Goal: Information Seeking & Learning: Understand process/instructions

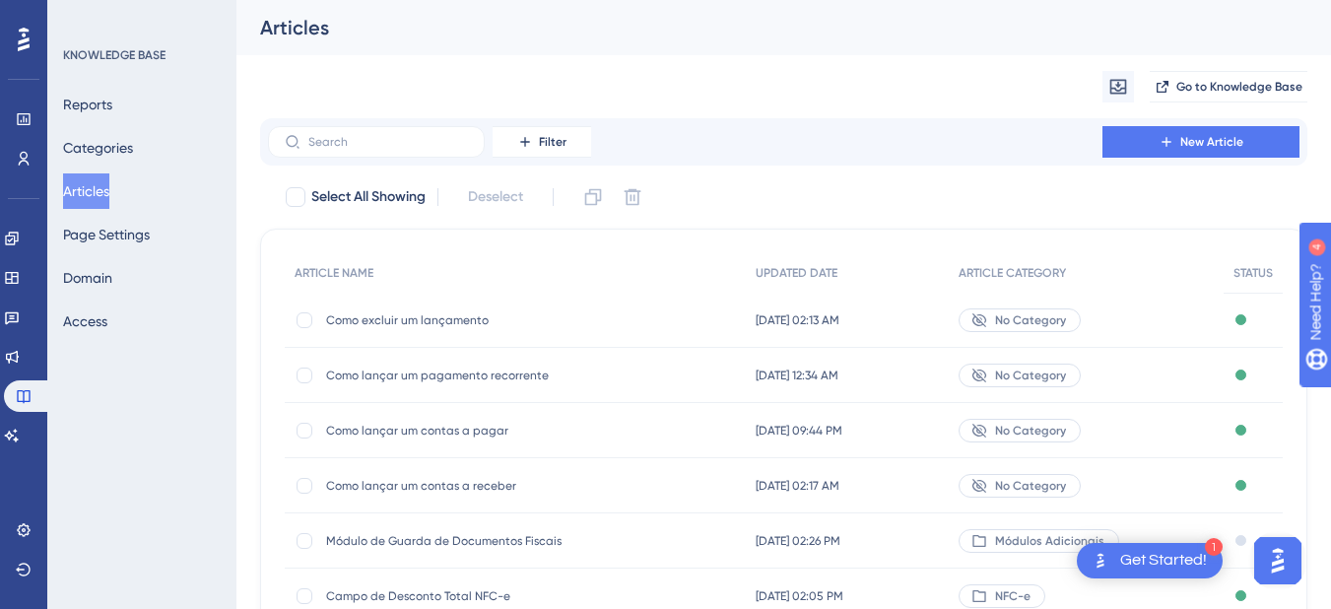
click at [412, 426] on span "Como lançar um contas a pagar" at bounding box center [483, 431] width 315 height 16
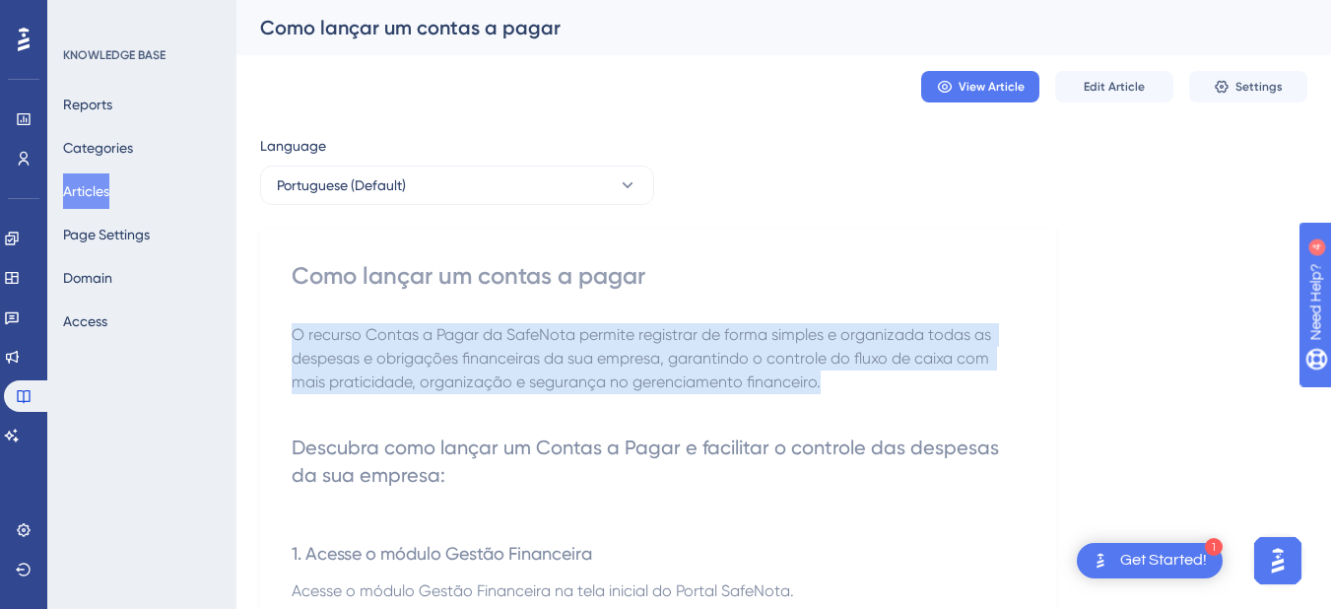
drag, startPoint x: 293, startPoint y: 328, endPoint x: 853, endPoint y: 383, distance: 563.3
click at [853, 383] on p "O recurso Contas a Pagar da SafeNota permite registrar de forma simples e organ…" at bounding box center [658, 358] width 733 height 71
copy span "O recurso Contas a Pagar da SafeNota permite registrar de forma simples e organ…"
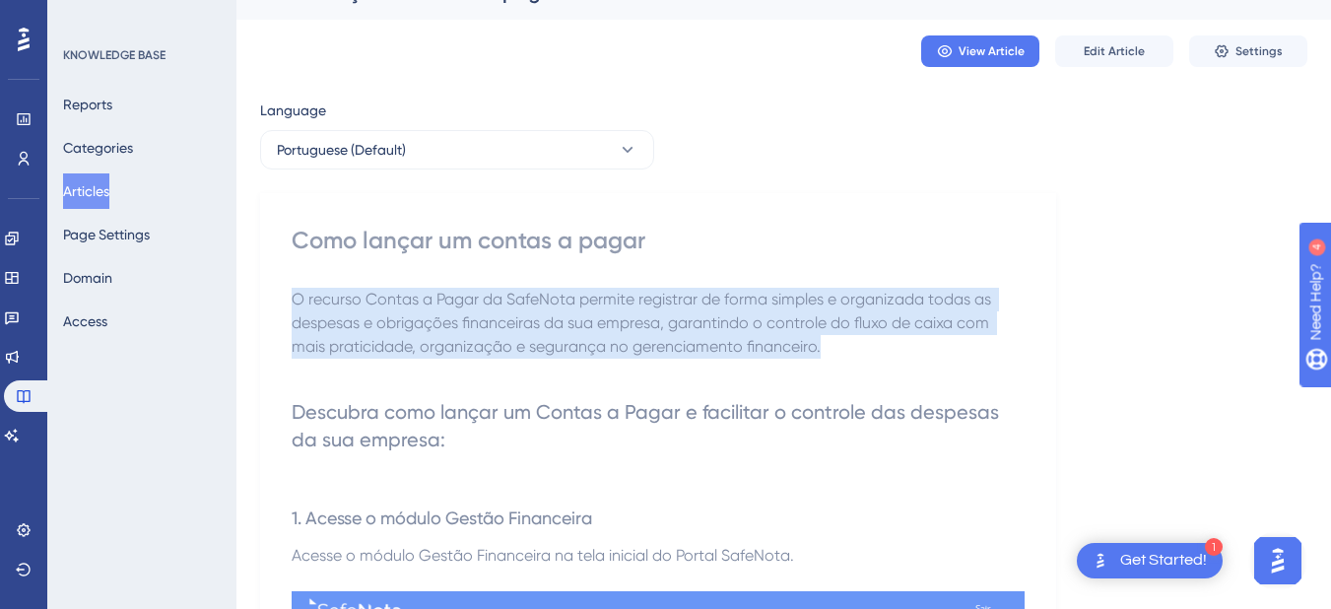
scroll to position [99, 0]
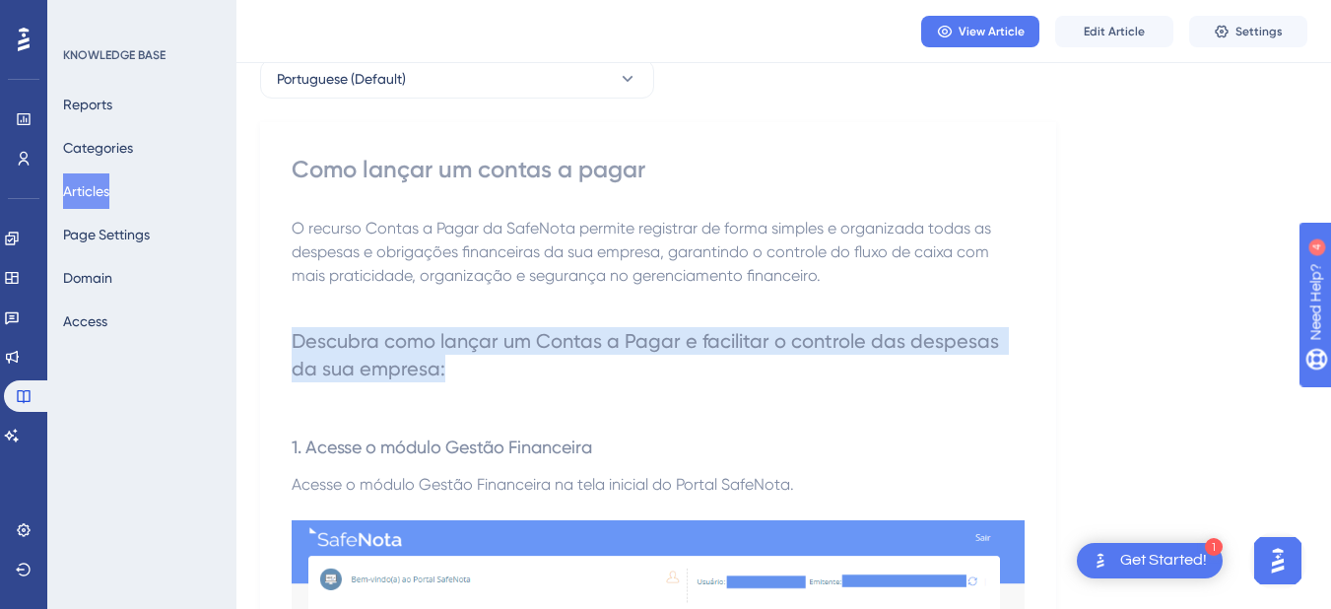
drag, startPoint x: 475, startPoint y: 370, endPoint x: 279, endPoint y: 336, distance: 199.1
copy span "Descubra como lançar um Contas a Pagar e facilitar o controle das despesas da s…"
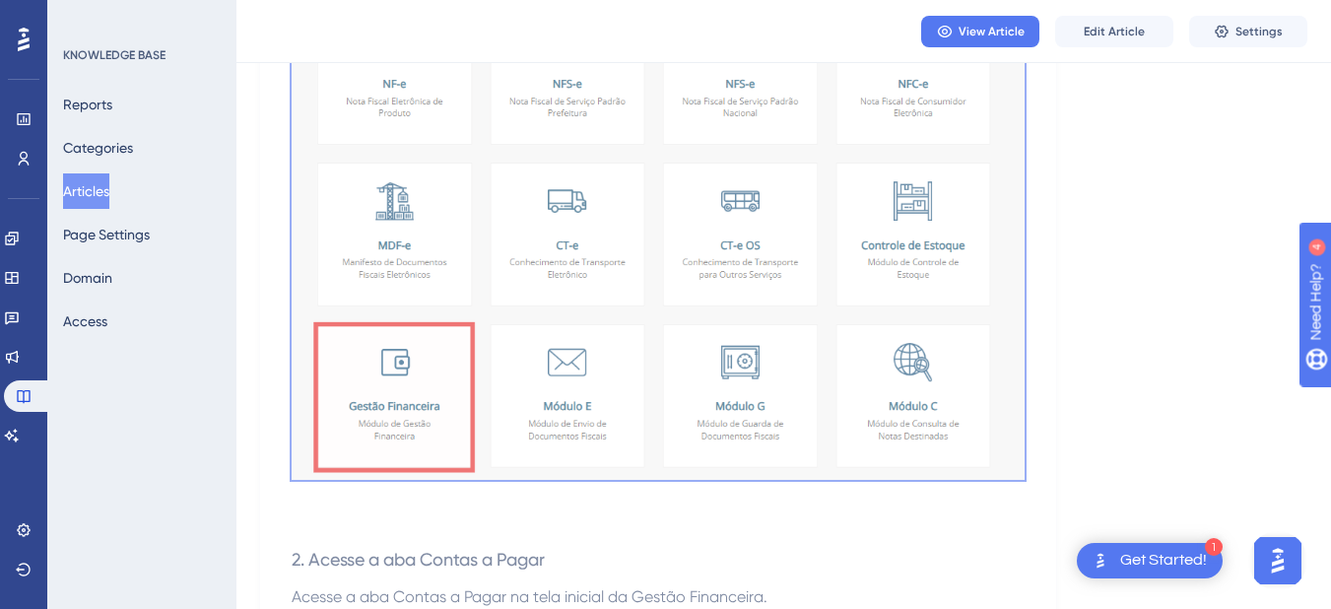
scroll to position [788, 0]
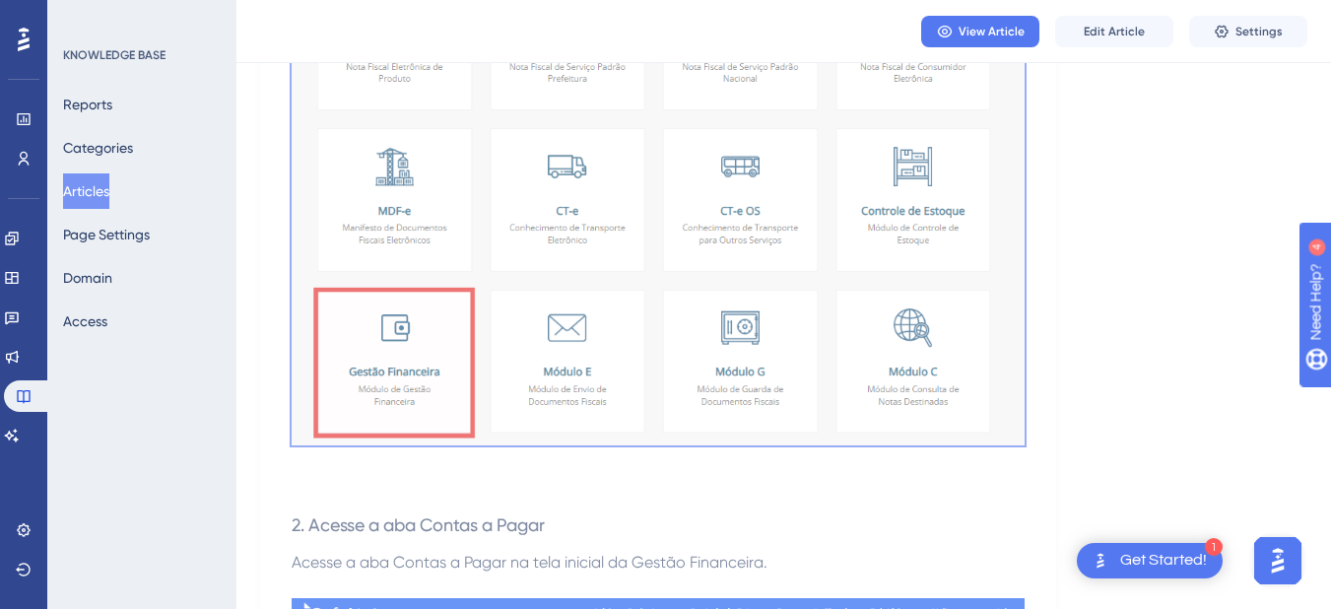
drag, startPoint x: 290, startPoint y: 242, endPoint x: 1124, endPoint y: 410, distance: 851.1
copy div "1. Acesse o módulo Gestão Financeira Acesse o módulo Gestão Financeira na tela …"
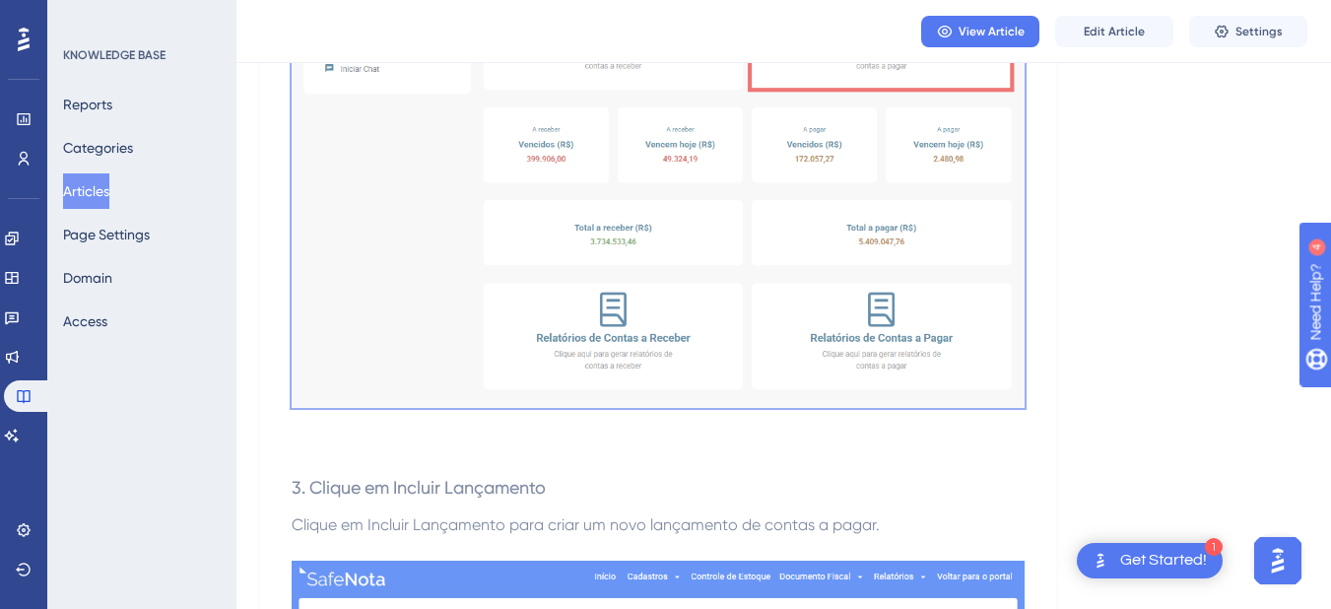
scroll to position [1675, 0]
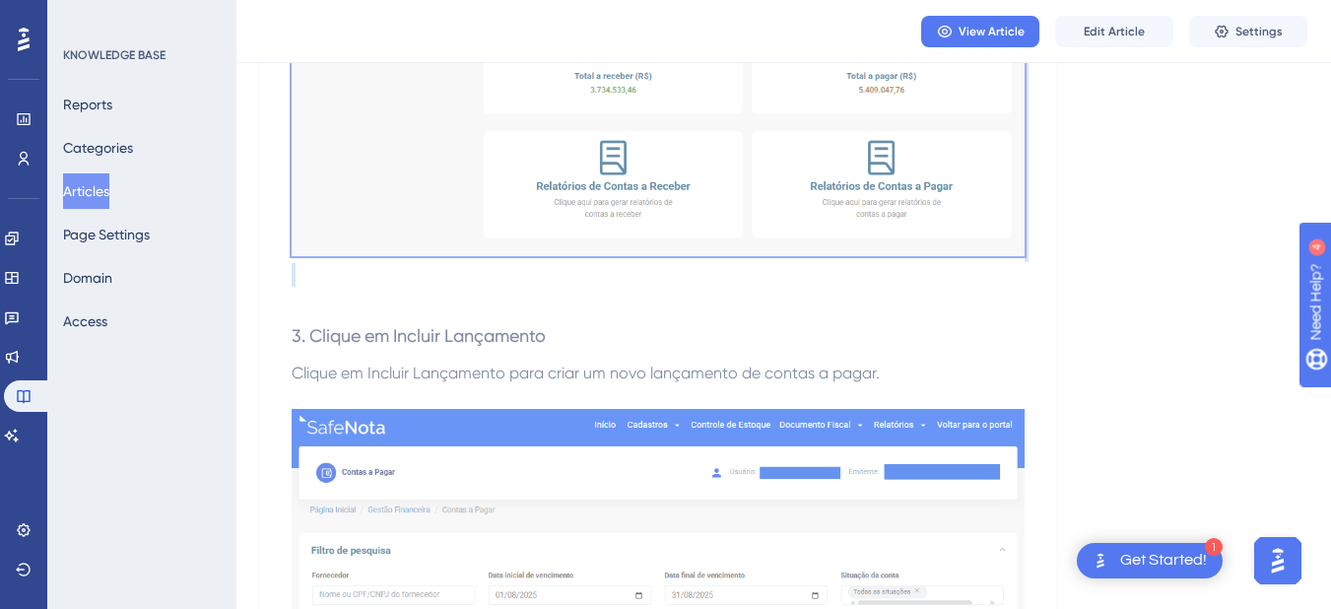
drag, startPoint x: 285, startPoint y: 226, endPoint x: 1050, endPoint y: 273, distance: 767.0
copy div "2. Acesse a aba Contas a Pagar Acesse a aba Contas a Pagar na tela inicial da G…"
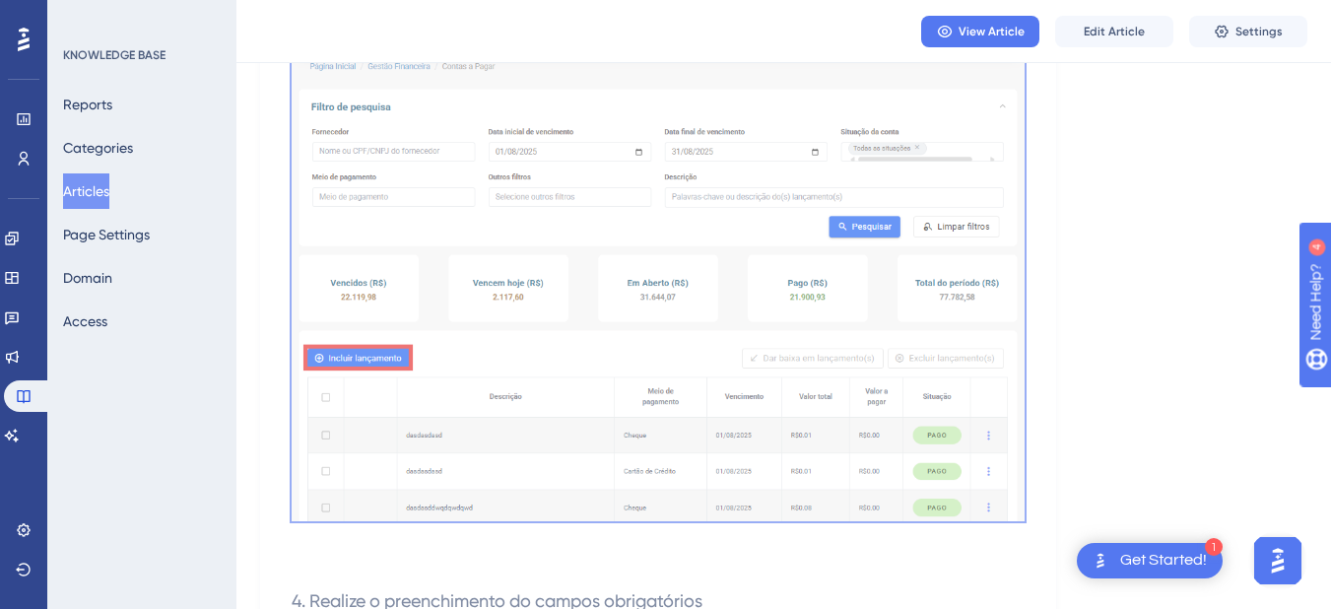
scroll to position [2167, 0]
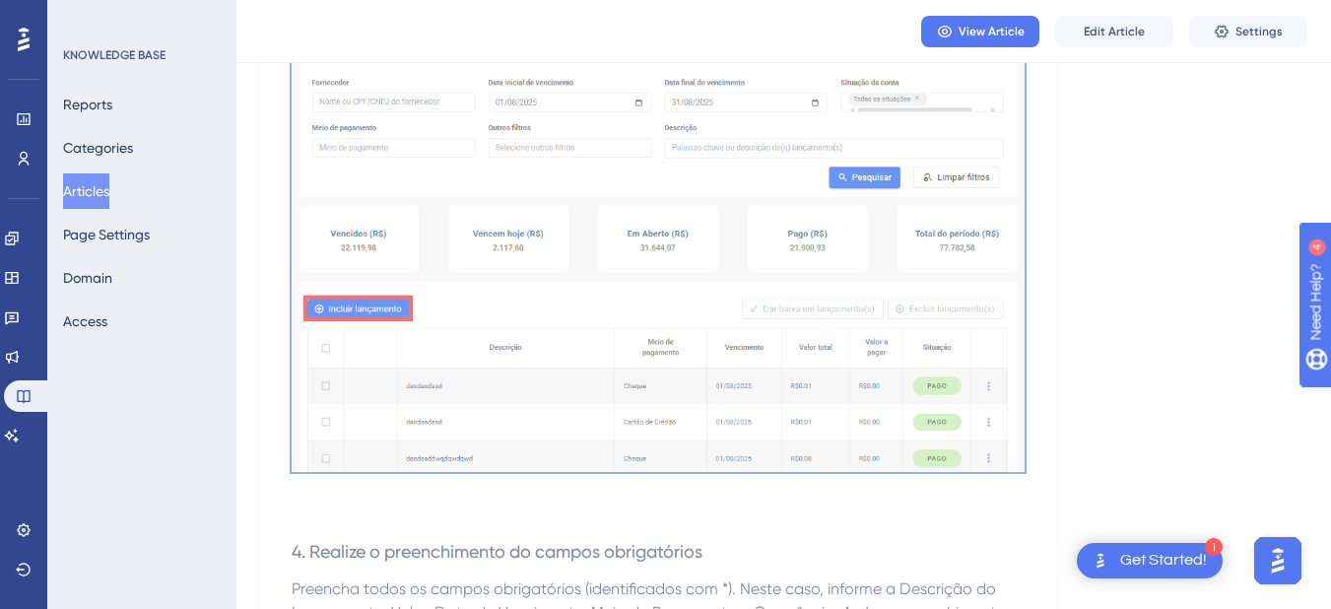
drag, startPoint x: 284, startPoint y: 320, endPoint x: 1060, endPoint y: 427, distance: 783.6
click at [1060, 427] on div "Language Portuguese (Default) Como lançar um contas a pagar O recurso Contas a …" at bounding box center [783, 89] width 1047 height 4261
copy div "3. Clique em Incluir Lançamento Clique em Incluir Lançamento para criar um novo…"
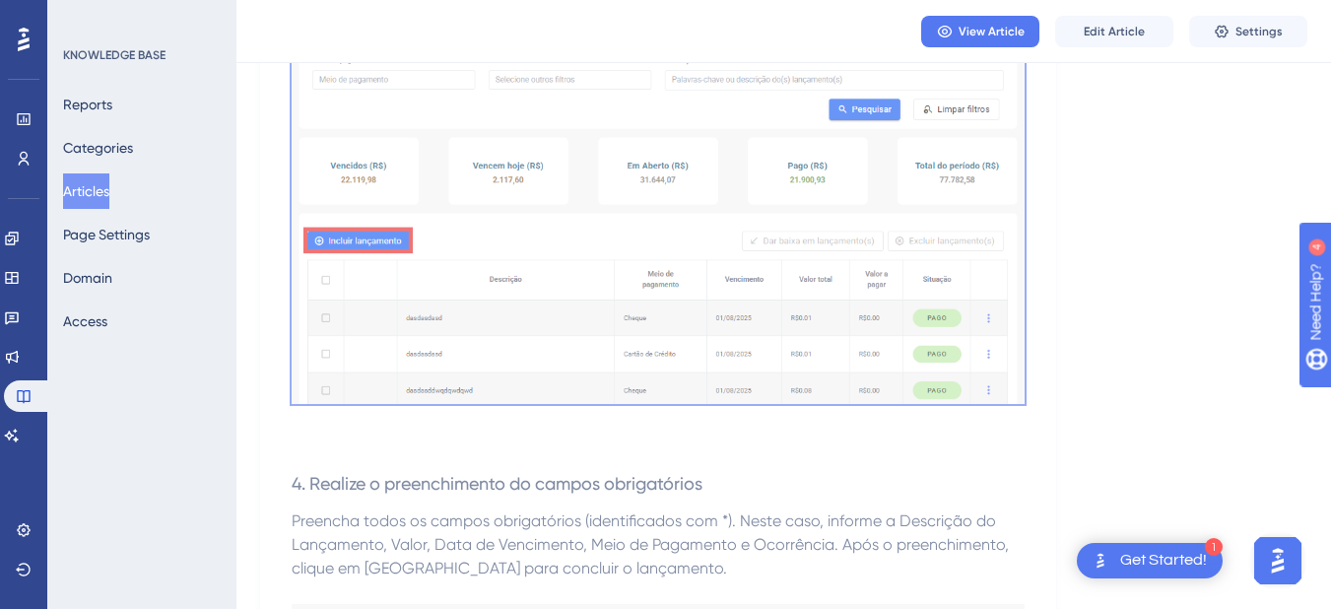
scroll to position [2266, 0]
